Goal: Transaction & Acquisition: Purchase product/service

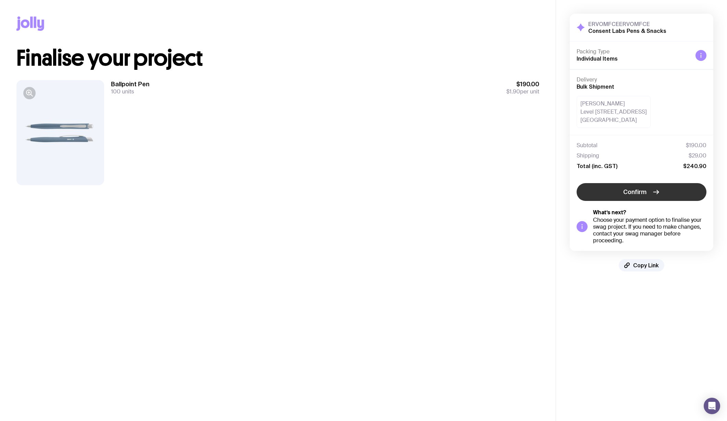
click at [609, 189] on button "Confirm" at bounding box center [641, 192] width 130 height 18
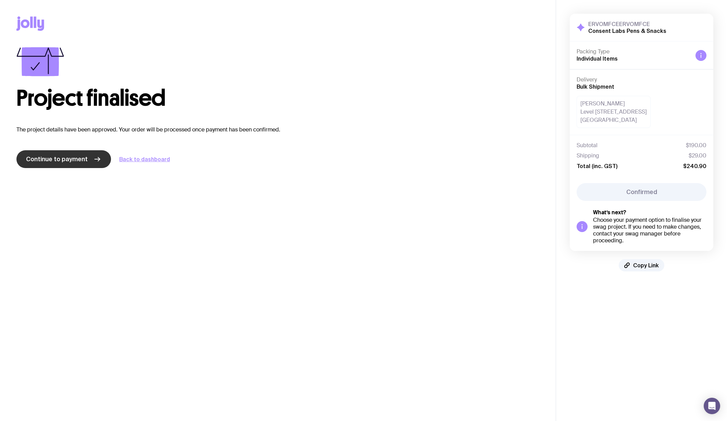
click at [73, 159] on span "Continue to payment" at bounding box center [57, 159] width 62 height 8
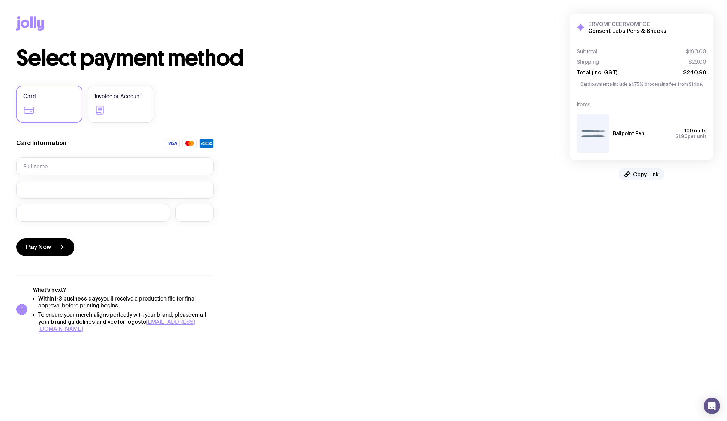
click at [597, 137] on img at bounding box center [592, 133] width 33 height 39
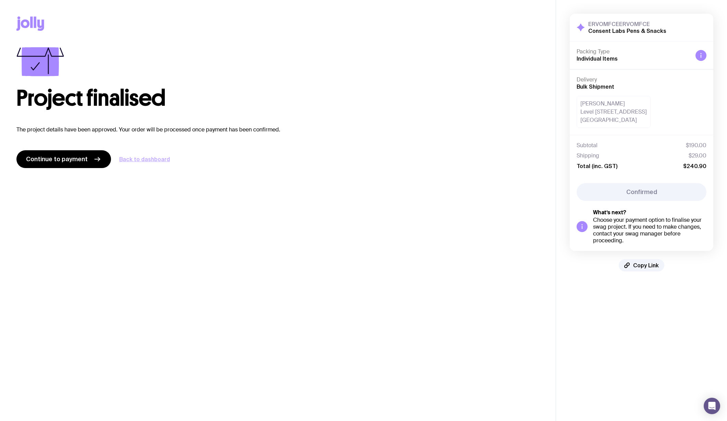
click at [161, 160] on link "Back to dashboard" at bounding box center [144, 159] width 51 height 8
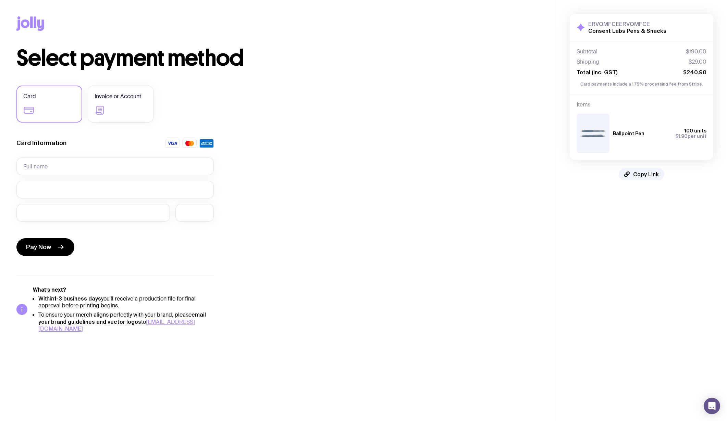
click at [26, 24] on icon at bounding box center [30, 23] width 28 height 14
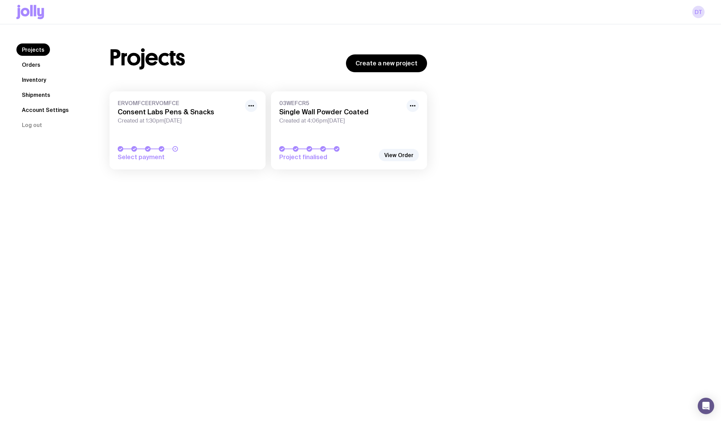
click at [206, 151] on div at bounding box center [166, 148] width 96 height 5
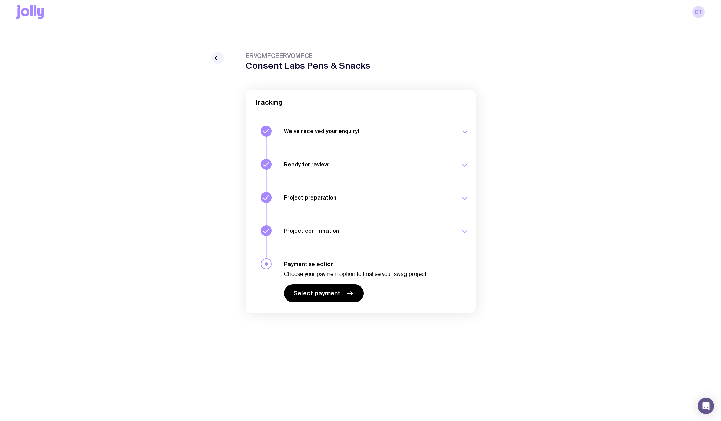
click at [302, 165] on h3 "Ready for review" at bounding box center [368, 164] width 168 height 7
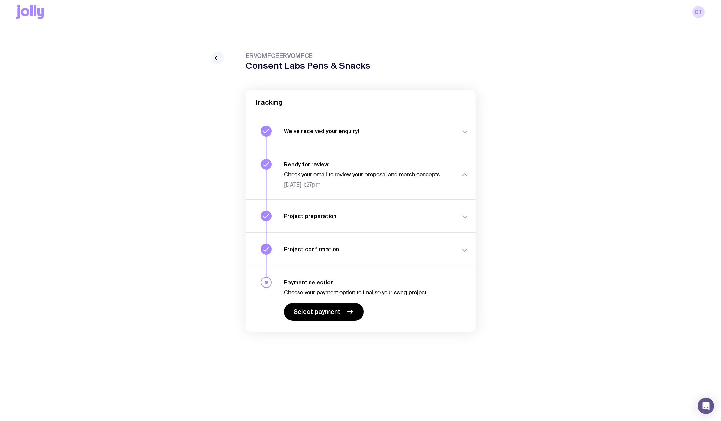
click at [299, 226] on button "Project preparation Your project details are ready for review. Mon 15 Sep, 11:0…" at bounding box center [361, 215] width 230 height 33
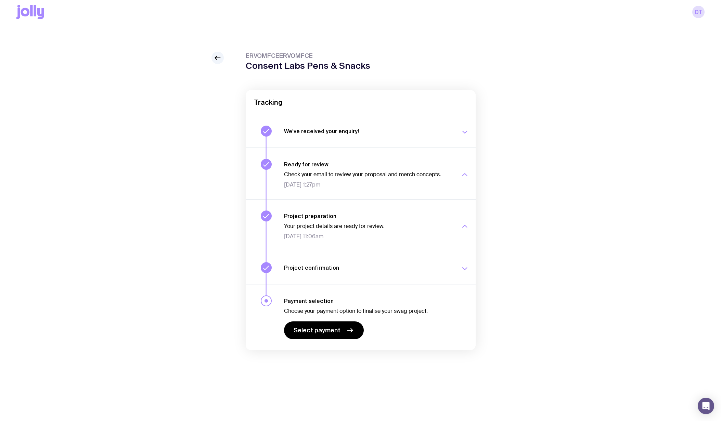
click at [273, 218] on button "Project preparation Your project details are ready for review. Mon 15 Sep, 11:0…" at bounding box center [361, 225] width 230 height 52
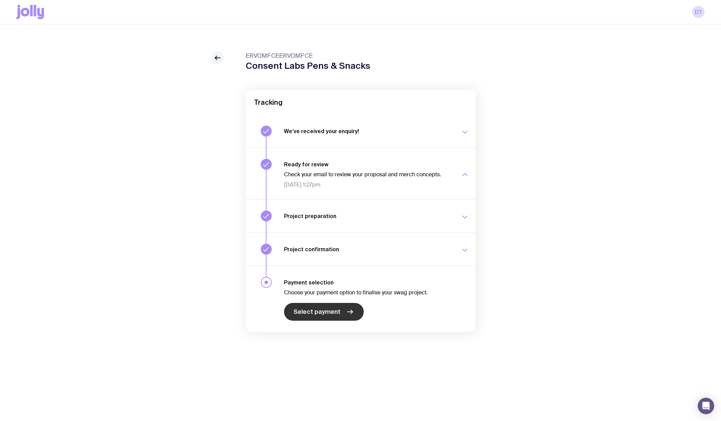
click at [350, 312] on icon at bounding box center [350, 312] width 5 height 0
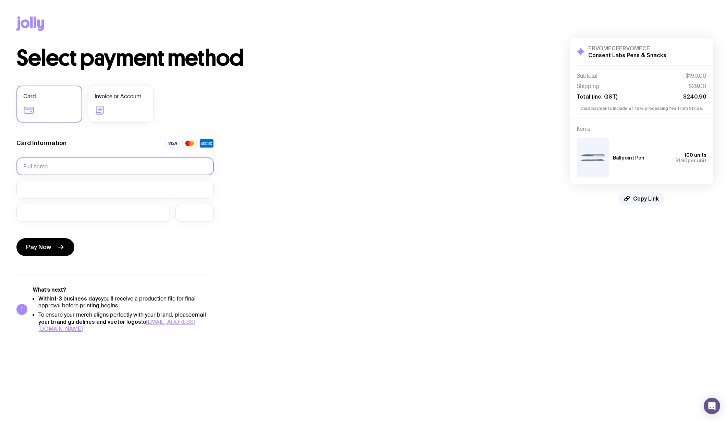
click at [115, 166] on input "text" at bounding box center [114, 167] width 197 height 18
click at [53, 168] on input "Angelique wan" at bounding box center [114, 167] width 197 height 18
type input "Angelique Wan"
click at [204, 217] on div at bounding box center [194, 213] width 38 height 18
click at [62, 245] on icon "submit" at bounding box center [60, 247] width 8 height 8
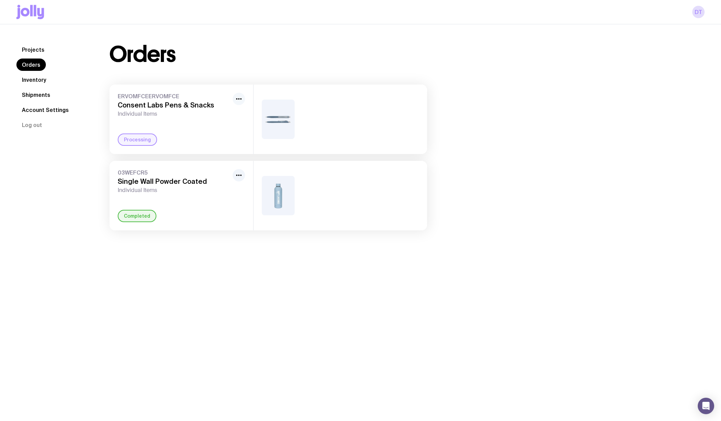
click at [242, 100] on icon "button" at bounding box center [239, 99] width 8 height 8
click at [350, 119] on div at bounding box center [341, 120] width 174 height 70
click at [206, 123] on div "ERVOMFCEERVOMFCE Consent Labs Pens & Snacks Individual Items Rename Processing" at bounding box center [182, 120] width 144 height 70
click at [167, 101] on h3 "Consent Labs Pens & Snacks" at bounding box center [174, 105] width 112 height 8
click at [238, 99] on circle "button" at bounding box center [238, 98] width 1 height 1
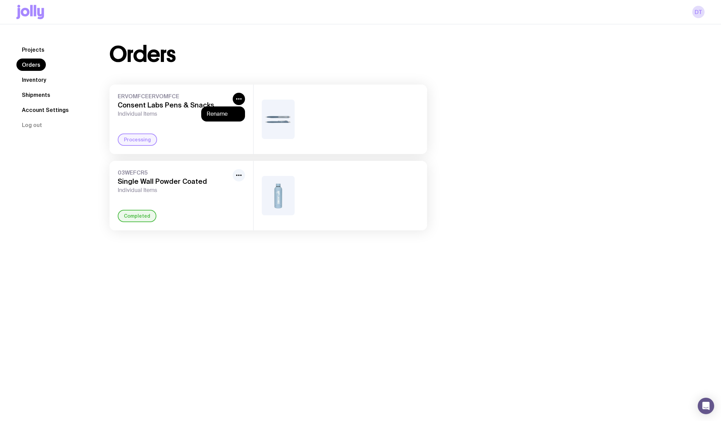
click at [385, 80] on div "Orders ERVOMFCEERVOMFCE Consent Labs Pens & Snacks Individual Items Rename Proc…" at bounding box center [268, 136] width 351 height 187
